Goal: Task Accomplishment & Management: Use online tool/utility

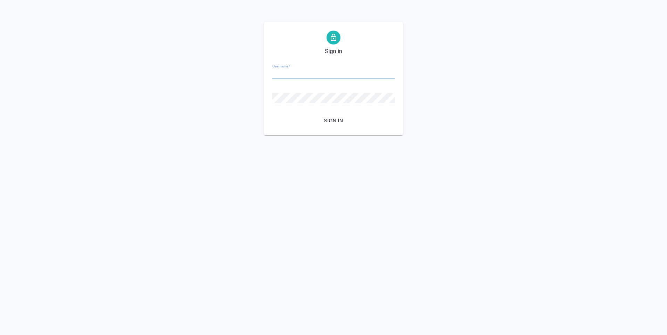
click at [290, 70] on input "Username   *" at bounding box center [333, 74] width 122 height 10
type input "a.ganina@awatera.com"
click at [329, 117] on span "Sign in" at bounding box center [333, 120] width 111 height 9
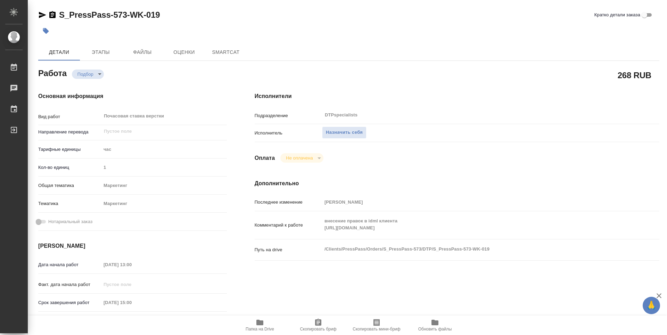
type textarea "x"
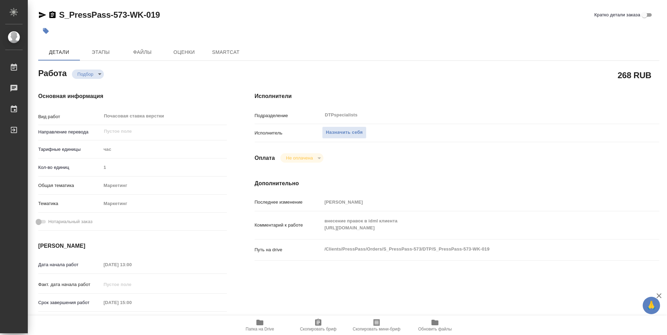
type textarea "x"
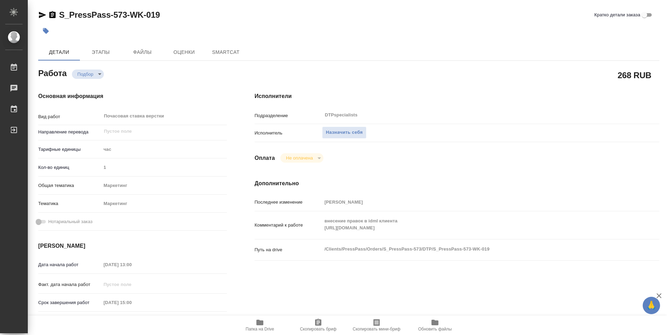
type textarea "x"
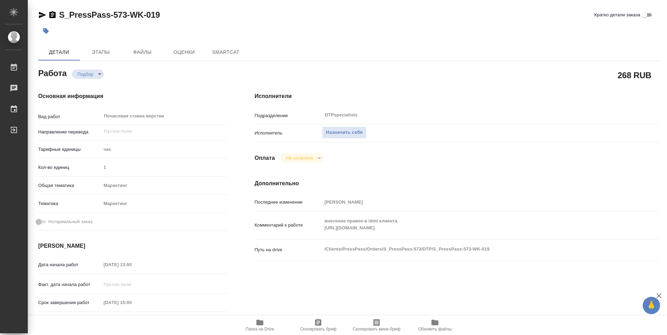
type textarea "x"
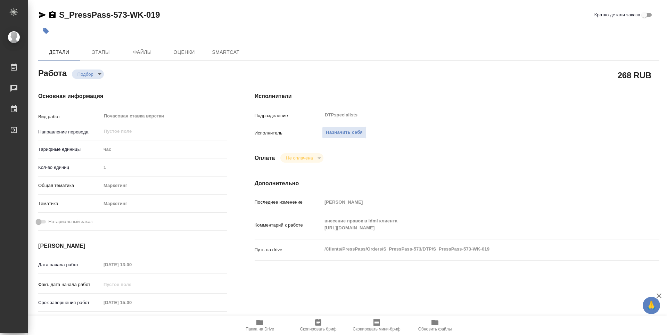
type textarea "x"
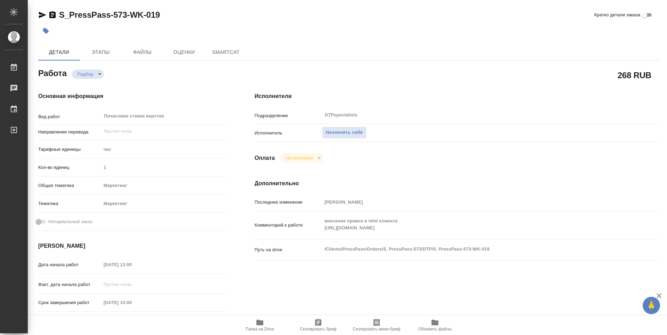
type textarea "x"
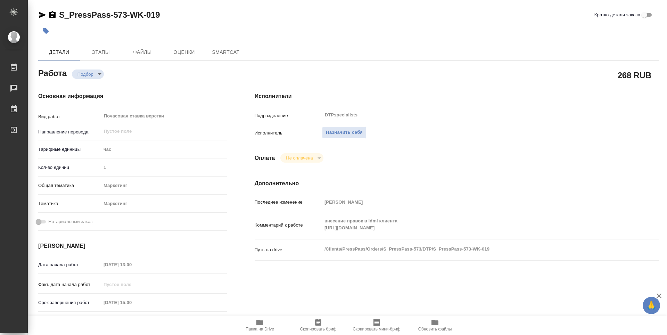
type textarea "x"
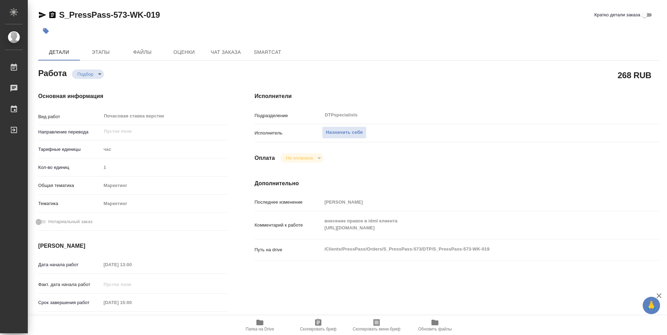
type textarea "x"
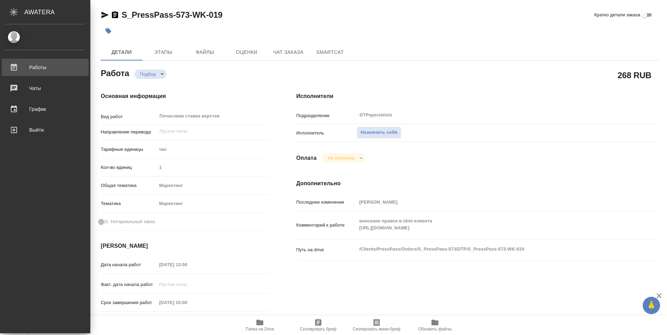
type textarea "x"
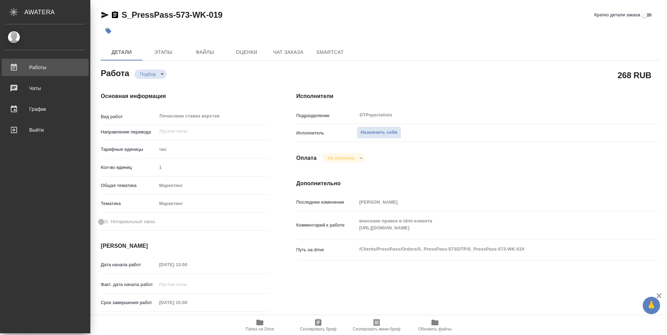
type textarea "x"
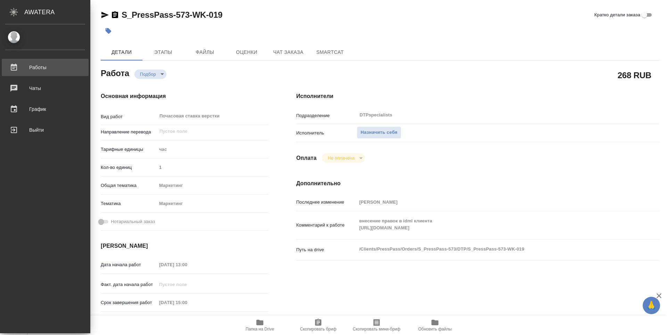
click at [33, 69] on div "Работы" at bounding box center [45, 67] width 80 height 10
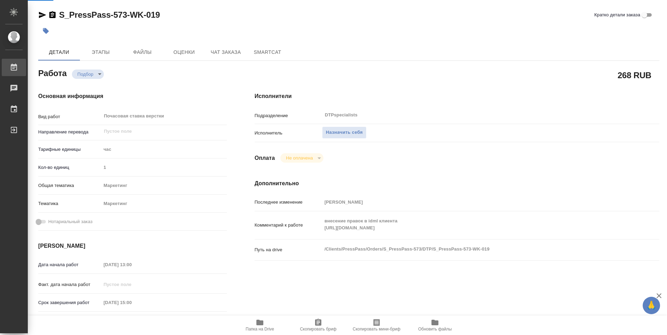
type textarea "x"
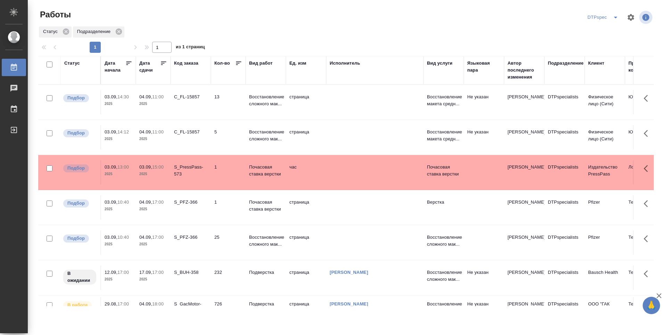
click at [164, 64] on icon at bounding box center [163, 63] width 7 height 7
